Goal: Task Accomplishment & Management: Manage account settings

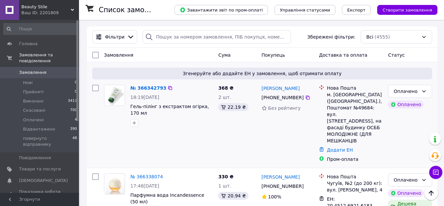
scroll to position [33, 0]
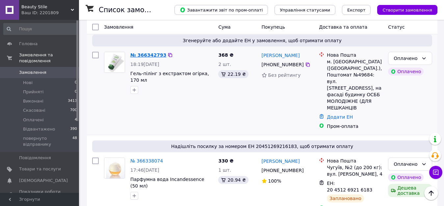
click at [145, 54] on link "№ 366342793" at bounding box center [148, 54] width 36 height 5
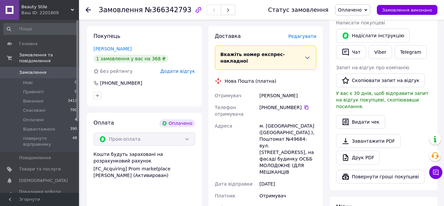
scroll to position [395, 0]
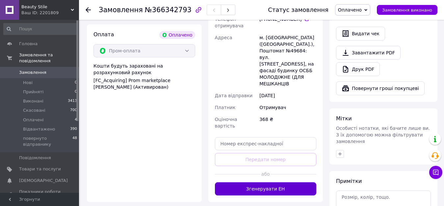
click at [304, 182] on button "Згенерувати ЕН" at bounding box center [266, 188] width 102 height 13
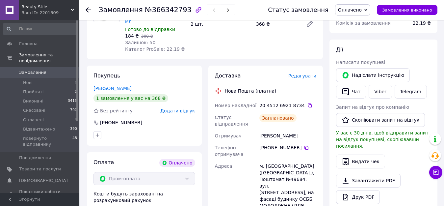
scroll to position [263, 0]
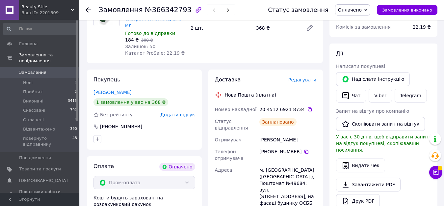
click at [88, 9] on icon at bounding box center [88, 9] width 5 height 5
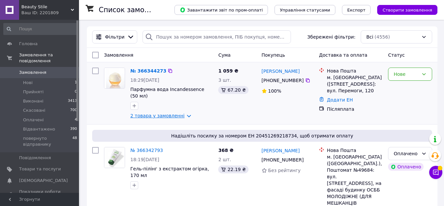
click at [178, 113] on link "2 товара у замовленні" at bounding box center [157, 115] width 54 height 5
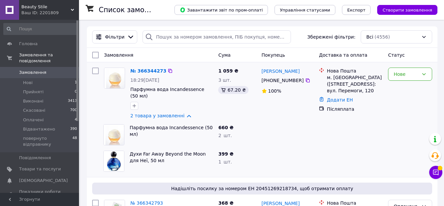
scroll to position [33, 0]
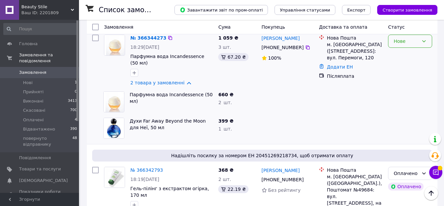
click at [415, 38] on div "Нове" at bounding box center [405, 40] width 25 height 7
click at [404, 56] on li "Прийнято" at bounding box center [409, 56] width 43 height 12
click at [142, 36] on link "№ 366344273" at bounding box center [148, 37] width 36 height 5
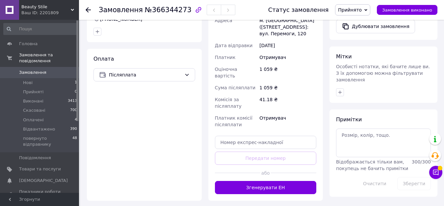
scroll to position [263, 0]
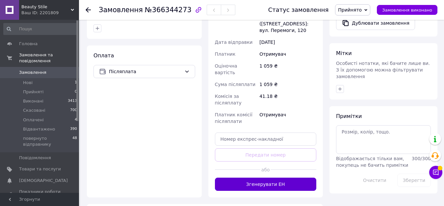
click at [303, 183] on button "Згенерувати ЕН" at bounding box center [266, 183] width 102 height 13
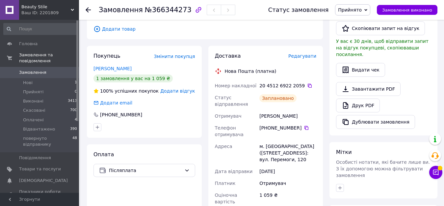
scroll to position [132, 0]
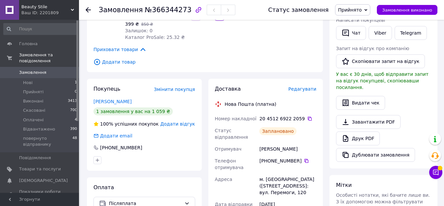
click at [87, 11] on use at bounding box center [88, 9] width 5 height 5
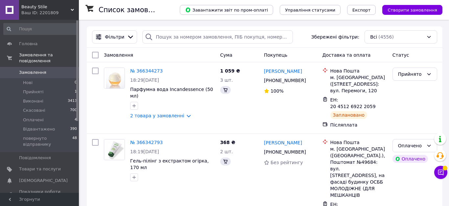
click at [438, 173] on icon at bounding box center [441, 172] width 7 height 7
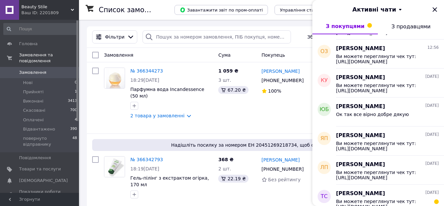
scroll to position [263, 0]
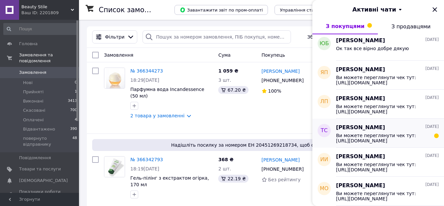
click at [378, 132] on div "Ви можете переглянути чек тут: https://api.checkbox.in.ua/api/v1/receipts/cab15…" at bounding box center [387, 137] width 103 height 12
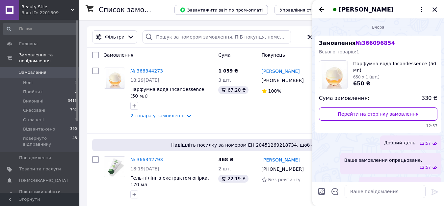
scroll to position [0, 0]
click at [436, 9] on icon "Закрити" at bounding box center [434, 9] width 4 height 4
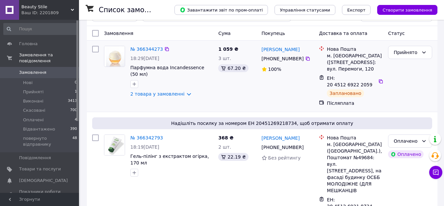
scroll to position [33, 0]
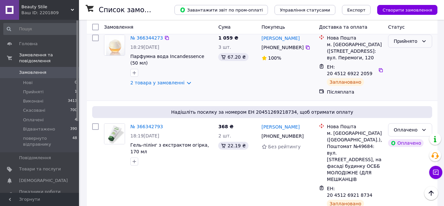
click at [413, 40] on div "Прийнято" at bounding box center [405, 40] width 25 height 7
click at [420, 90] on li "Відвантажено" at bounding box center [409, 94] width 43 height 18
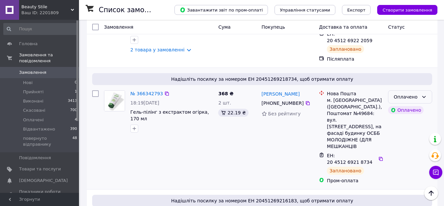
click at [416, 96] on div "Оплачено" at bounding box center [405, 96] width 25 height 7
click at [408, 146] on li "Відвантажено" at bounding box center [409, 150] width 43 height 18
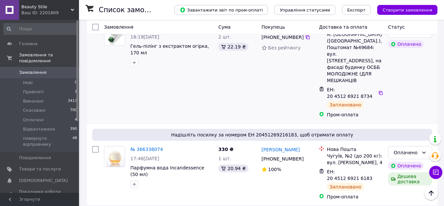
scroll to position [164, 0]
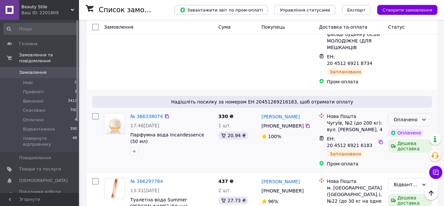
click at [417, 116] on div "Оплачено" at bounding box center [405, 119] width 25 height 7
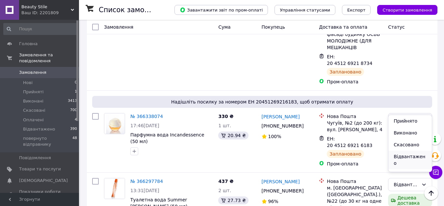
click at [404, 155] on li "Відвантажено" at bounding box center [409, 159] width 43 height 18
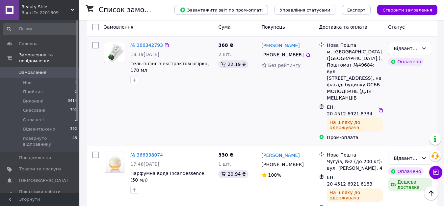
scroll to position [197, 0]
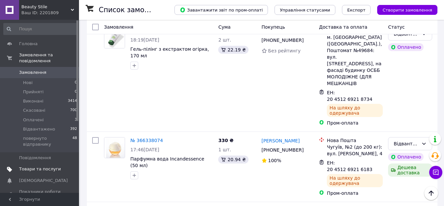
click at [28, 166] on span "Товари та послуги" at bounding box center [40, 169] width 42 height 6
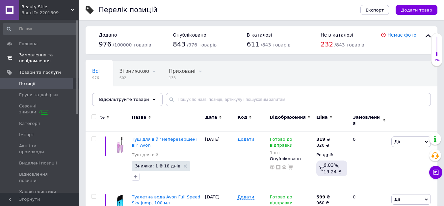
click at [36, 57] on span "Замовлення та повідомлення" at bounding box center [40, 58] width 42 height 12
